Goal: Information Seeking & Learning: Check status

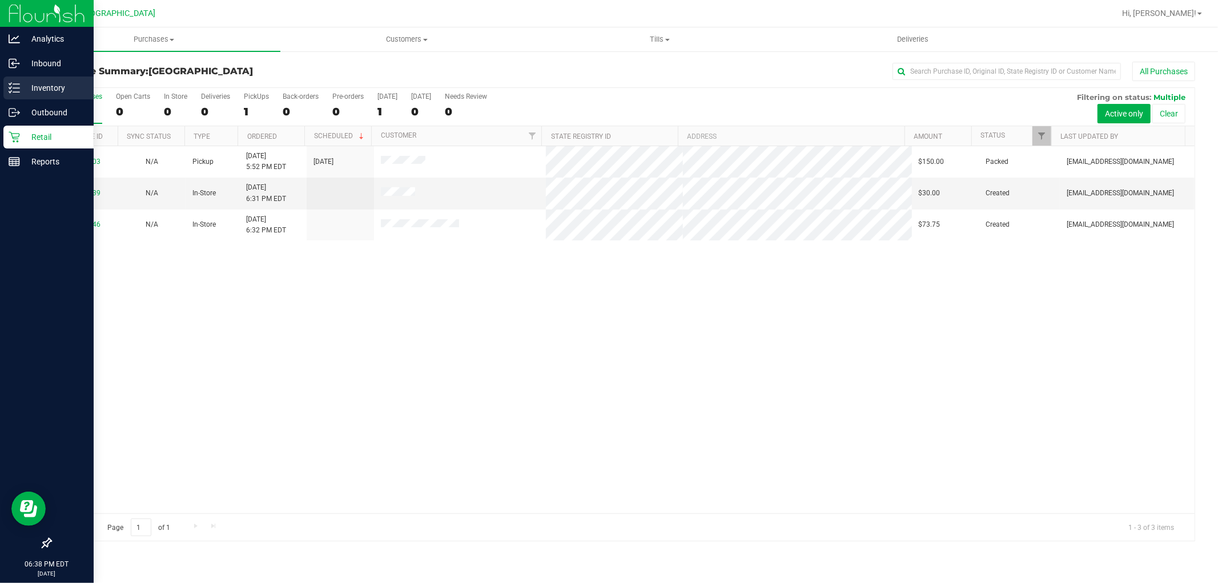
click at [37, 95] on div "Inventory" at bounding box center [48, 87] width 90 height 23
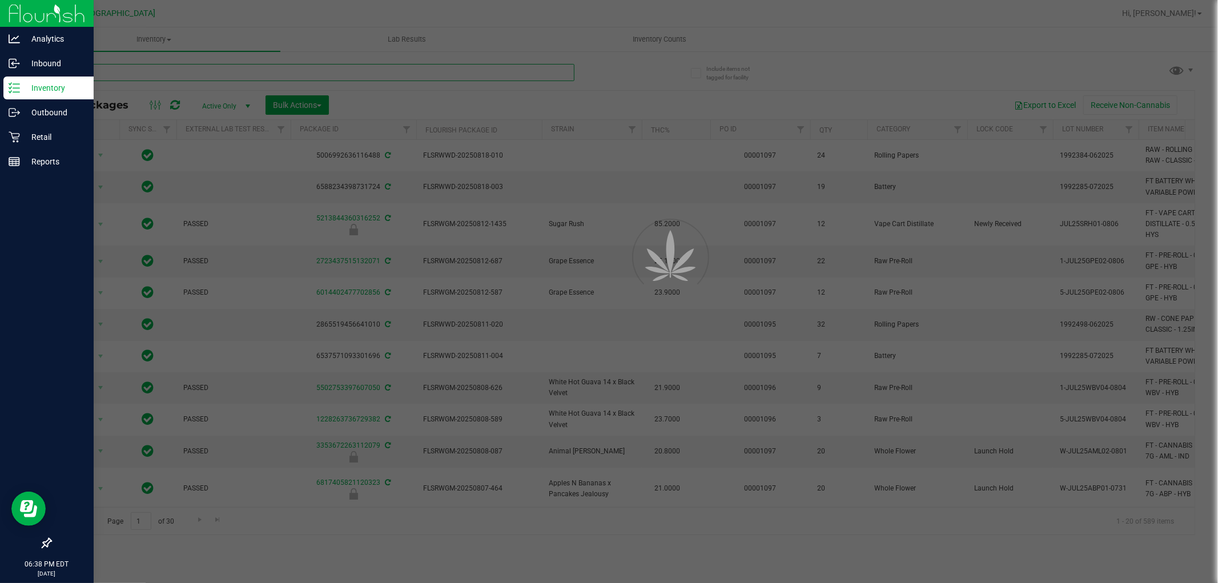
click at [233, 72] on input "text" at bounding box center [312, 72] width 524 height 17
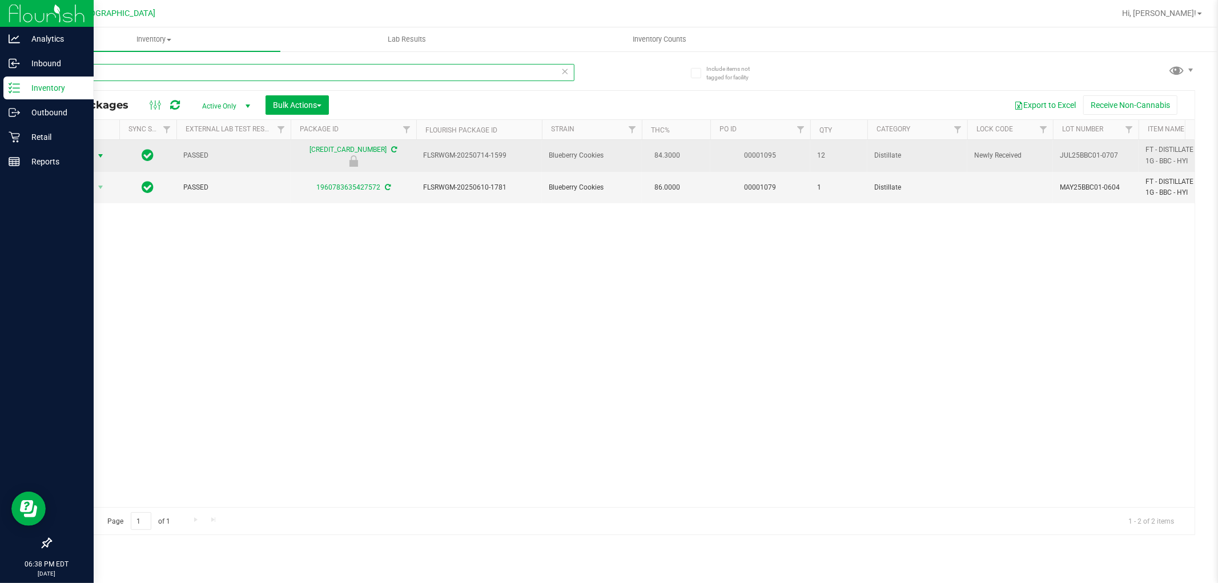
type input "bbc"
click at [99, 156] on span "select" at bounding box center [100, 155] width 9 height 9
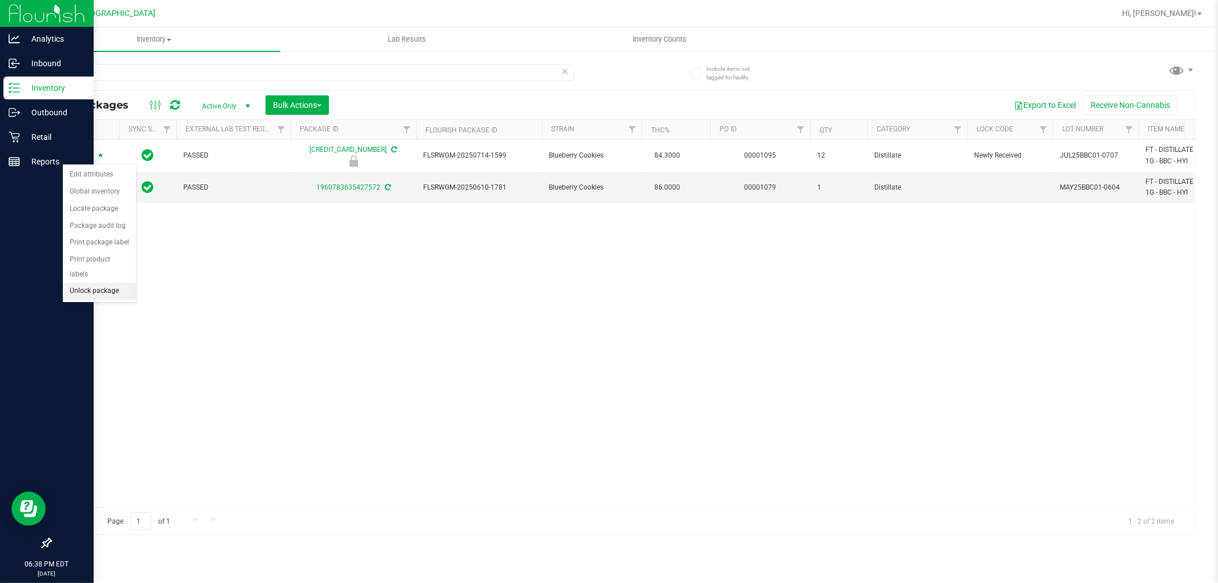
click at [112, 295] on li "Unlock package" at bounding box center [99, 291] width 73 height 17
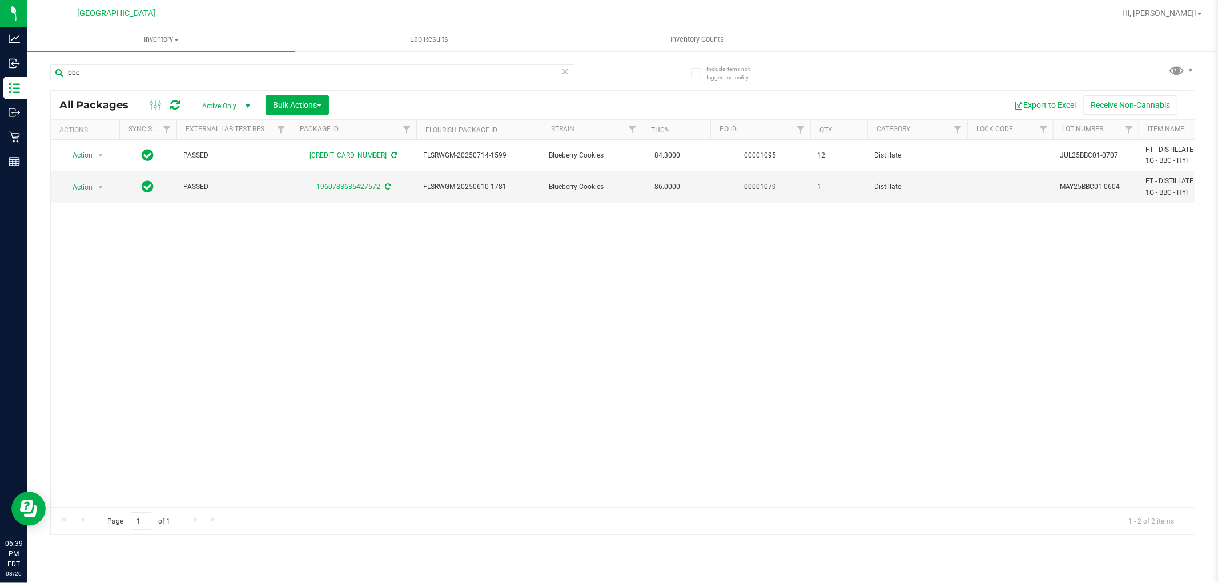
click at [362, 323] on div "Action Action Adjust qty Create package Edit attributes Global inventory Locate…" at bounding box center [622, 323] width 1143 height 367
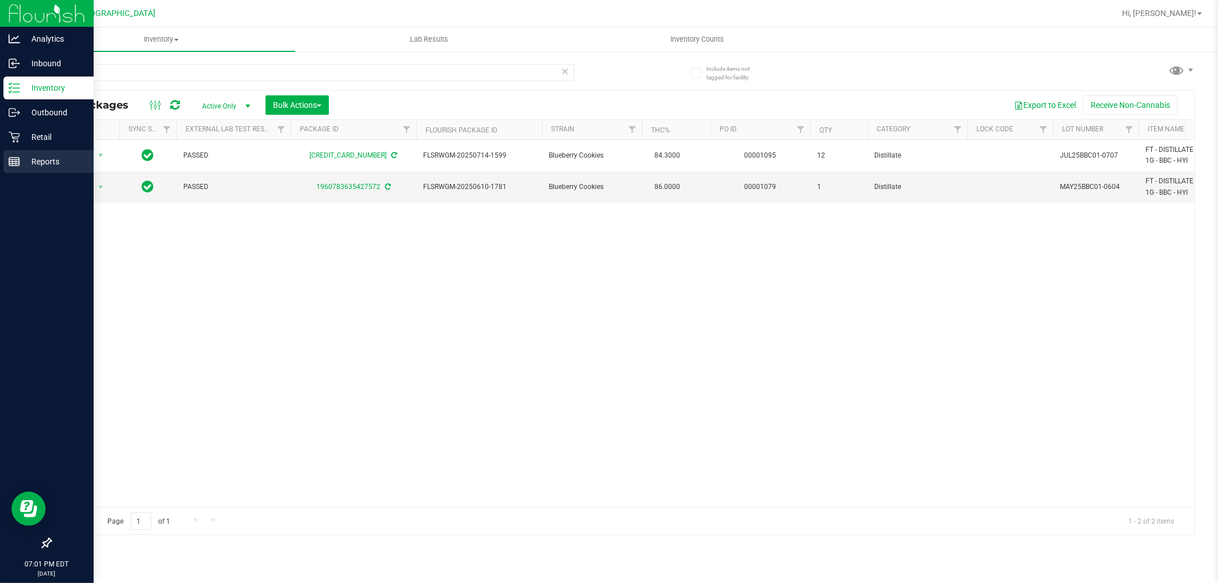
click at [14, 160] on line at bounding box center [14, 160] width 10 height 0
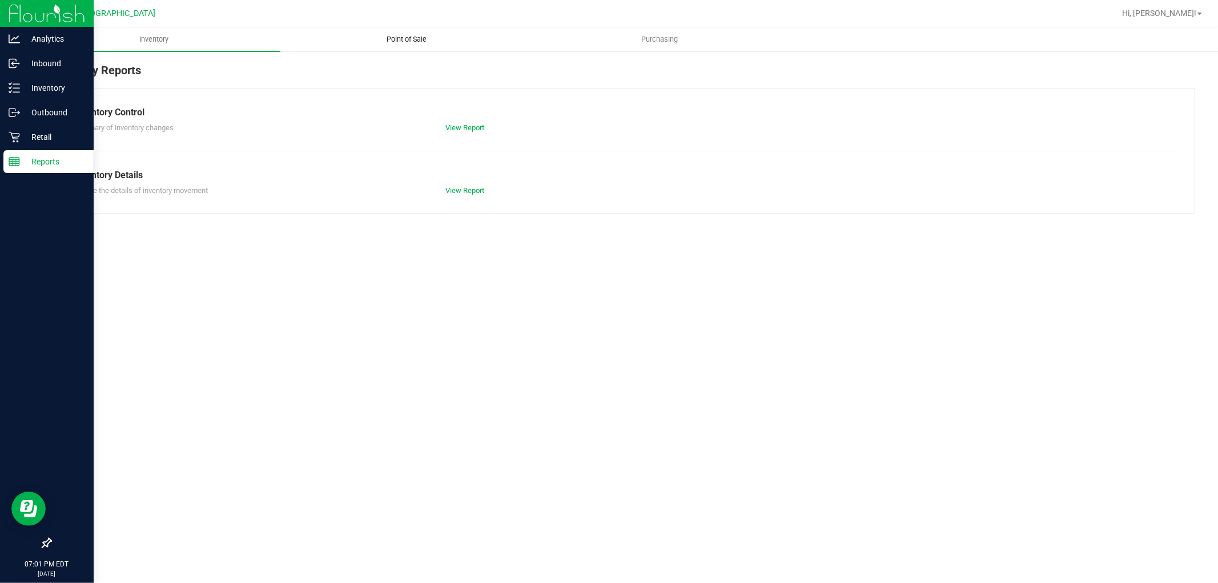
click at [413, 42] on span "Point of Sale" at bounding box center [407, 39] width 71 height 10
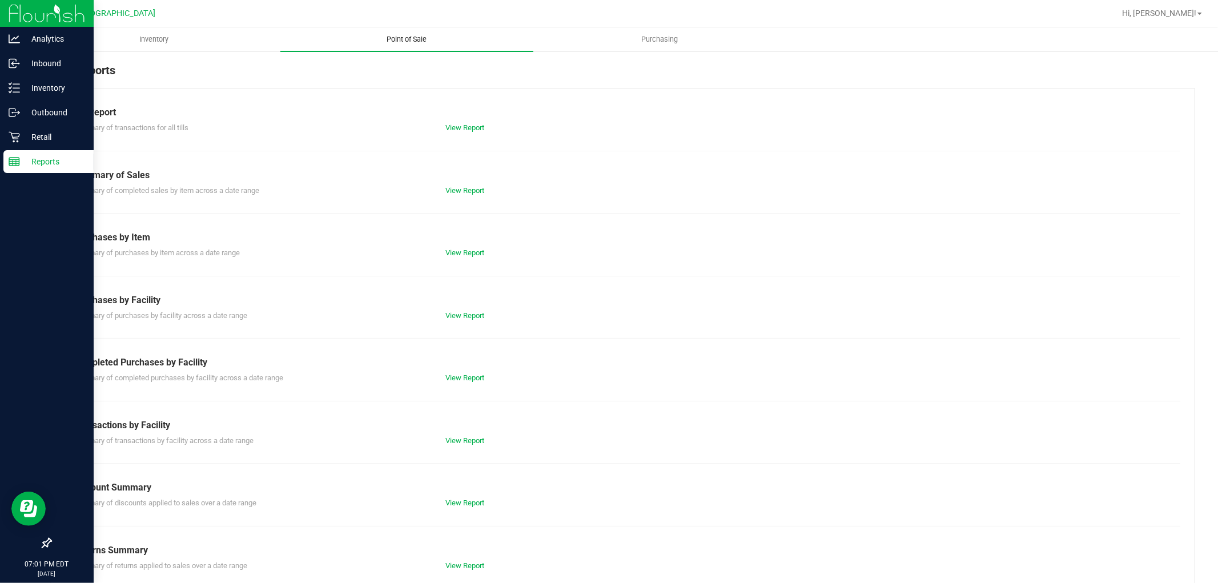
click at [470, 374] on link "View Report" at bounding box center [464, 377] width 39 height 9
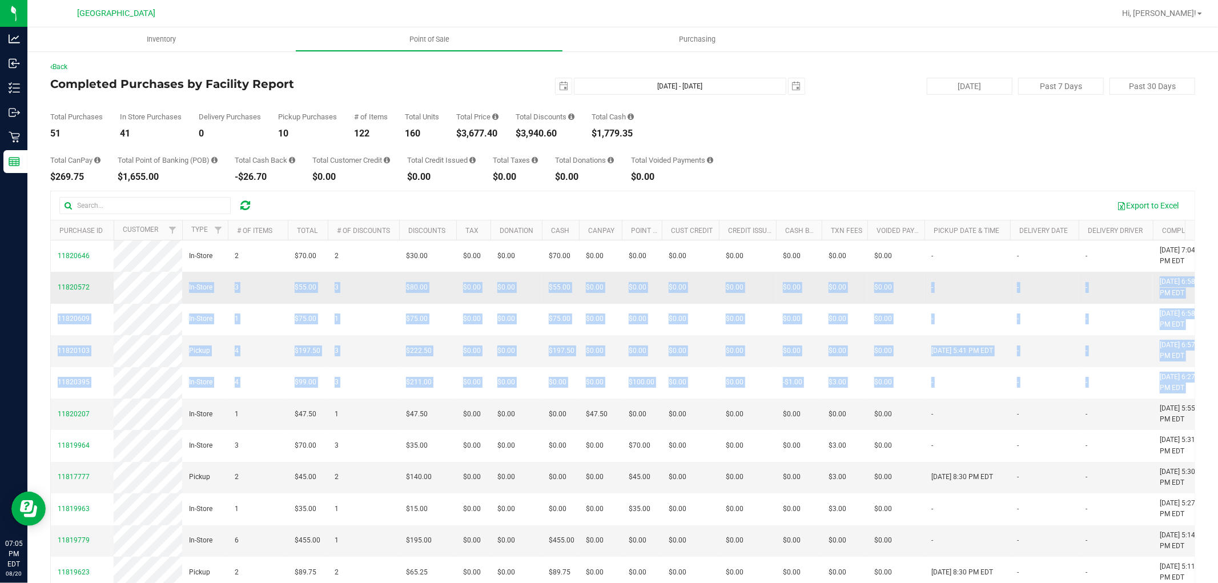
drag, startPoint x: 879, startPoint y: 369, endPoint x: 112, endPoint y: 292, distance: 771.0
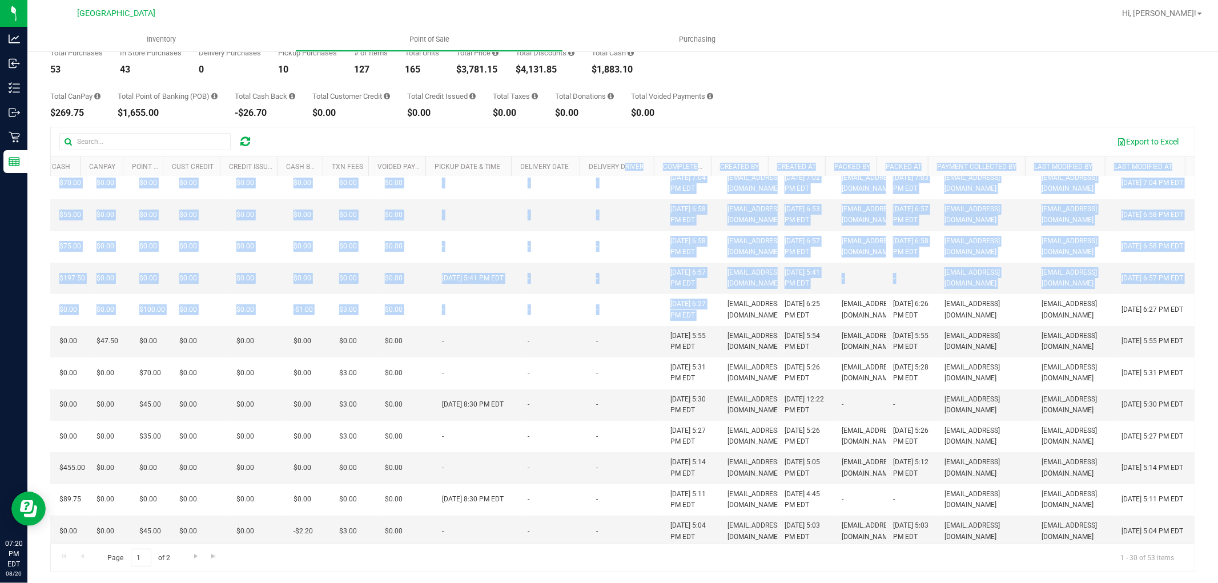
scroll to position [0, 508]
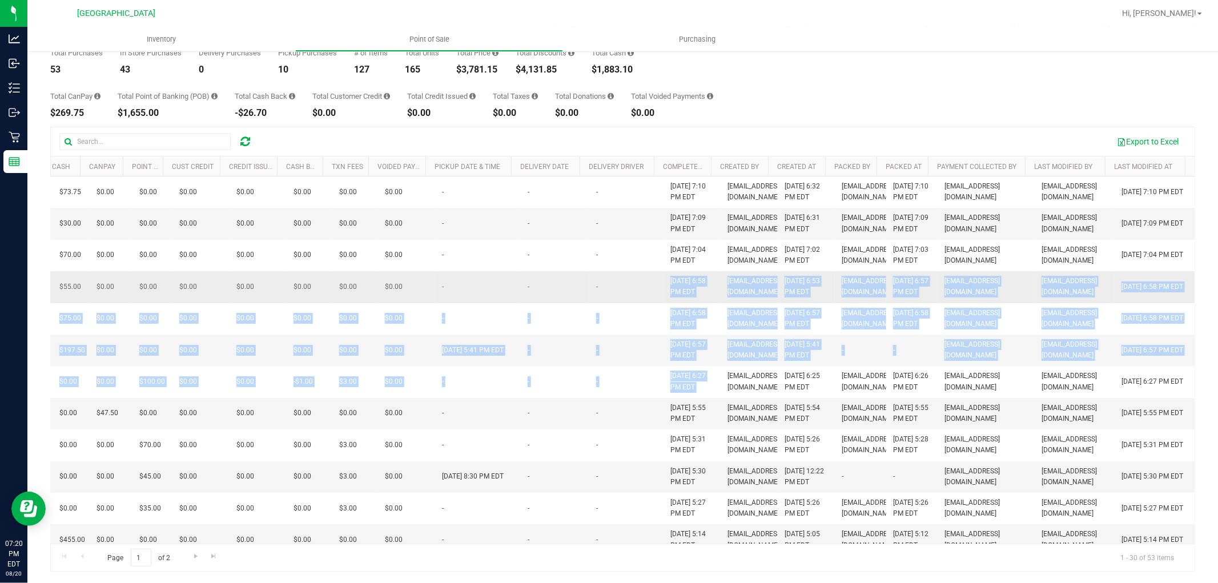
drag, startPoint x: 706, startPoint y: 301, endPoint x: 637, endPoint y: 309, distance: 69.5
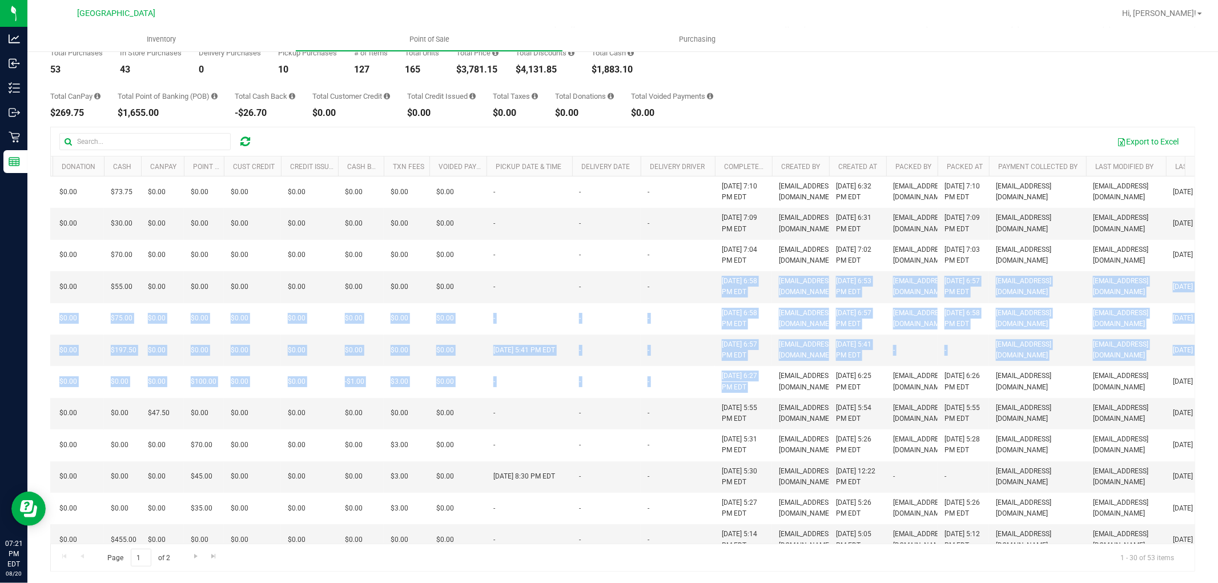
scroll to position [0, 435]
